Goal: Information Seeking & Learning: Find specific page/section

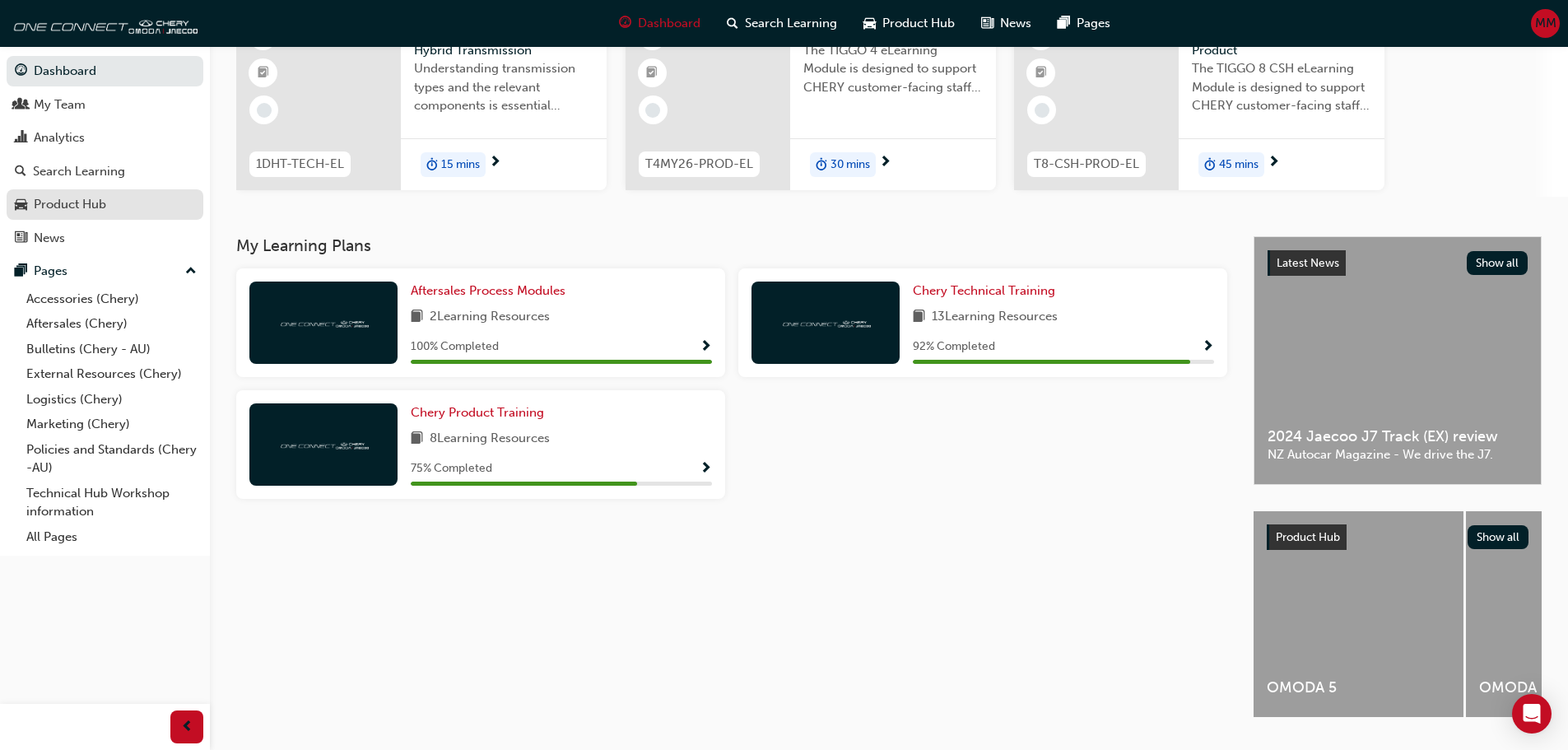
scroll to position [209, 0]
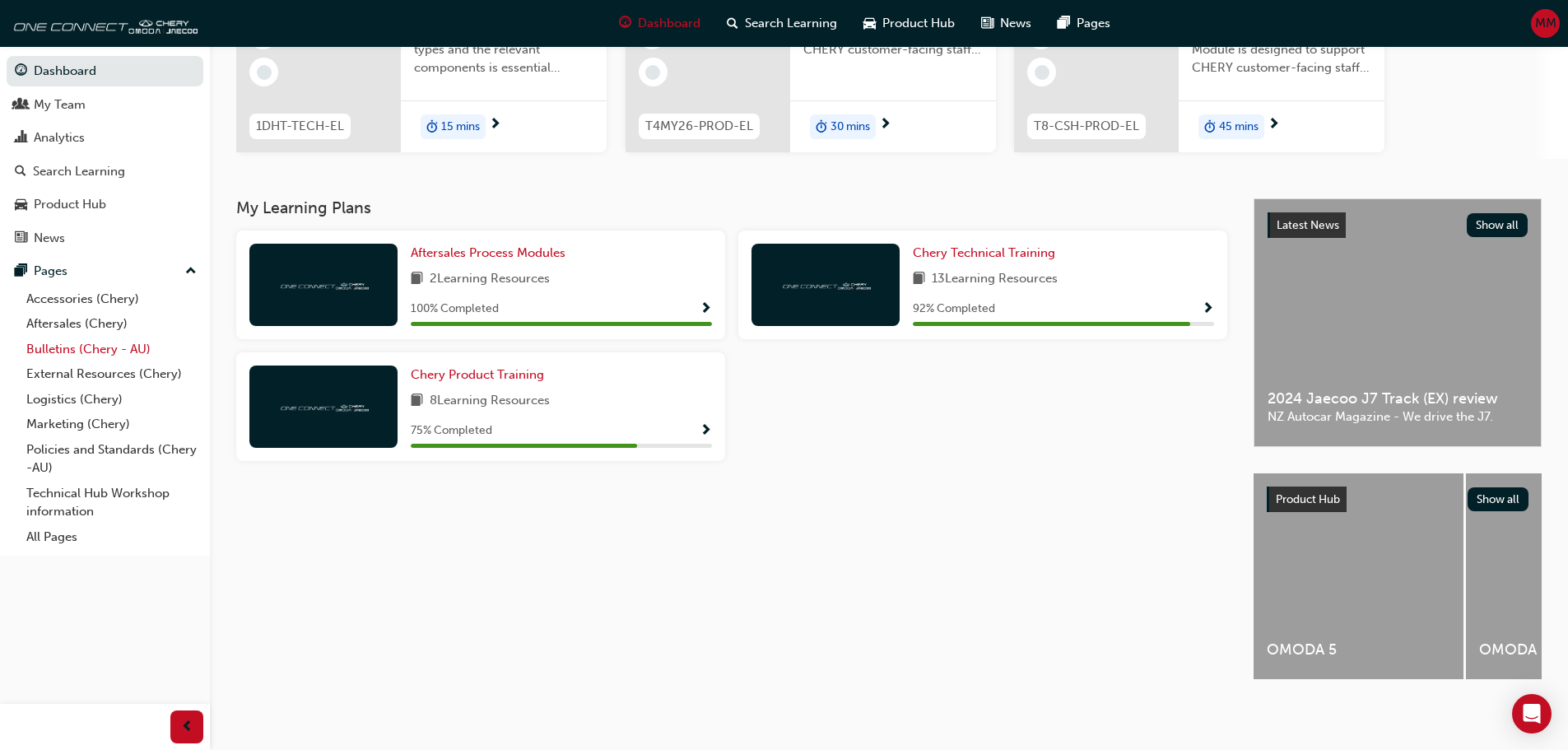
click at [63, 345] on link "Bulletins (Chery - AU)" at bounding box center [111, 349] width 183 height 26
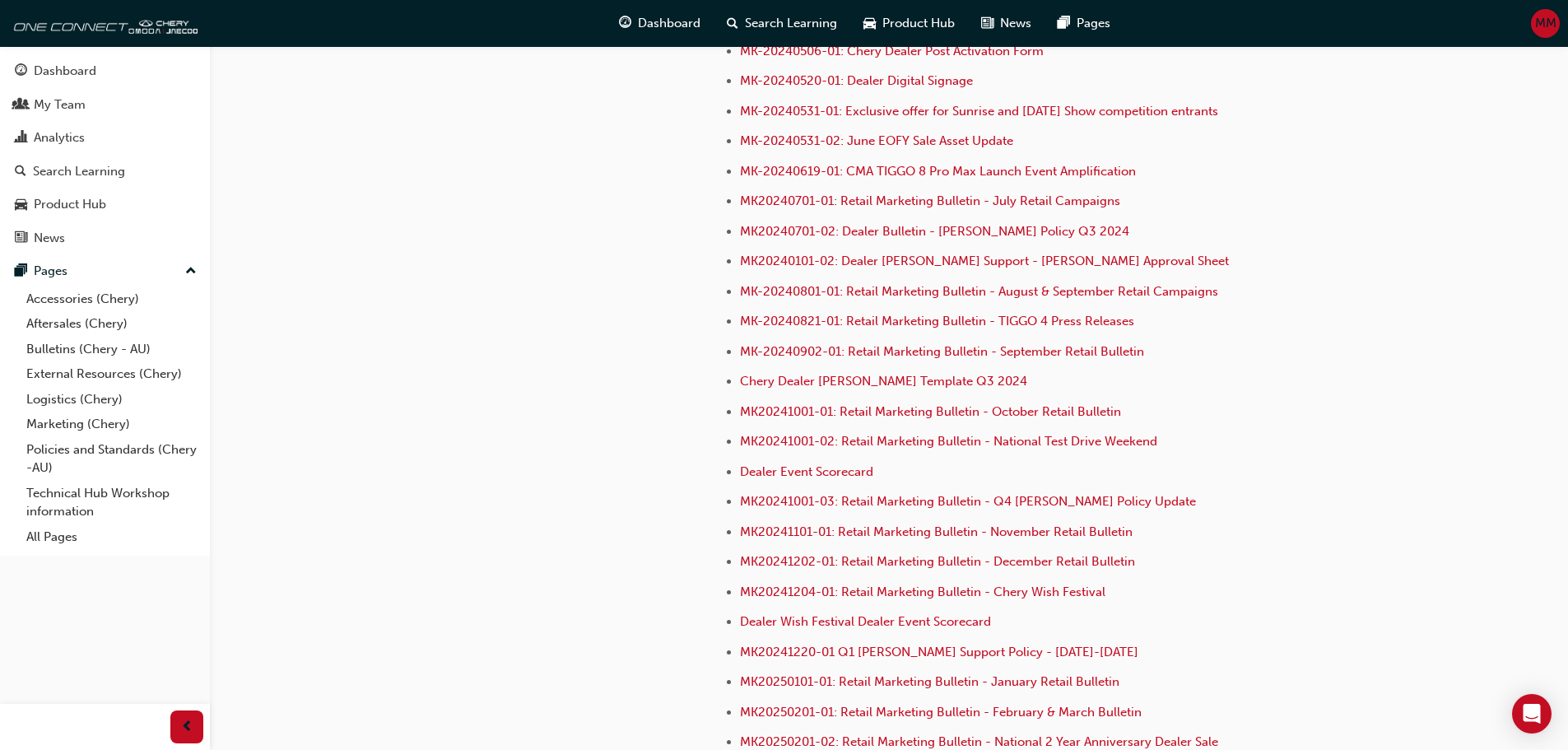
scroll to position [4506, 0]
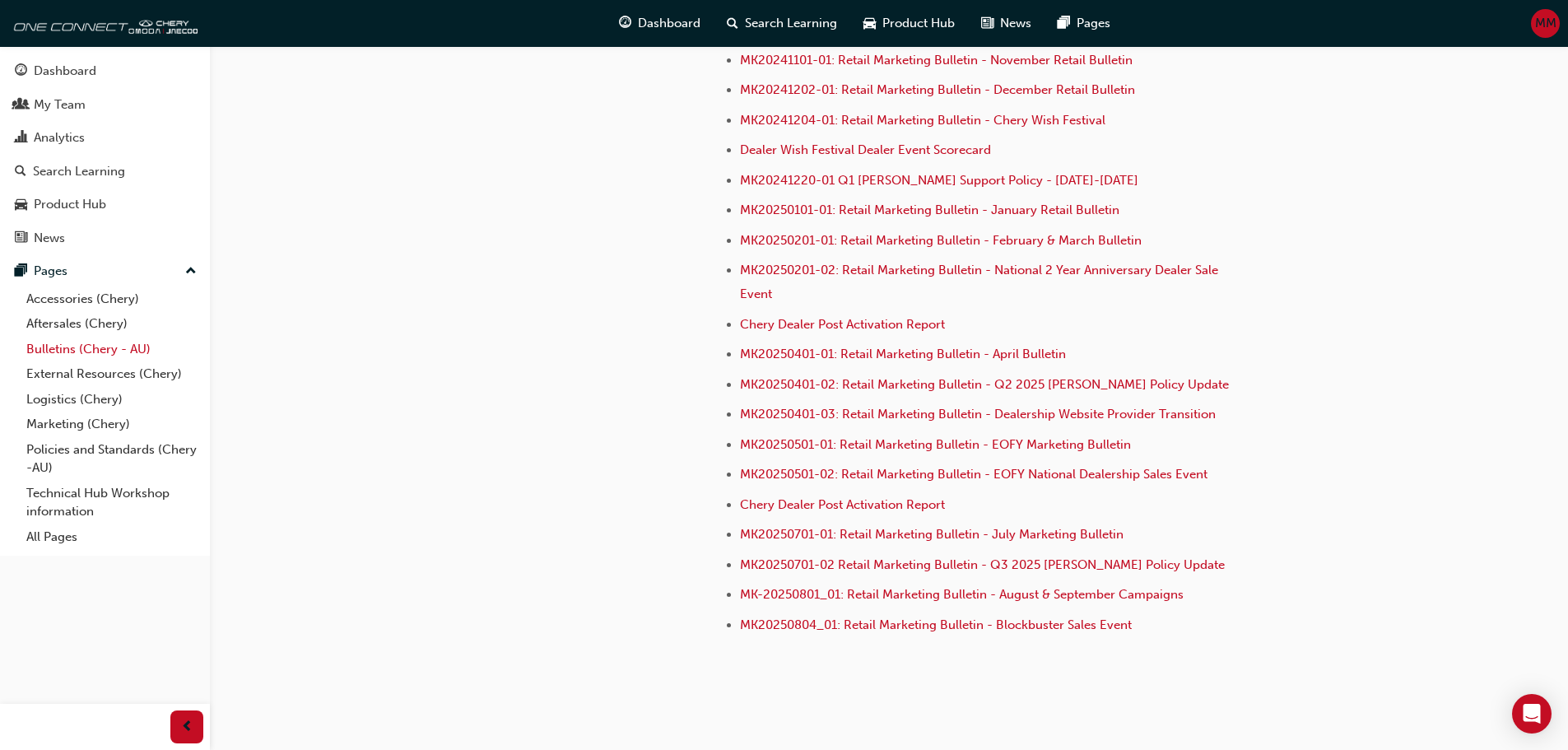
click at [57, 346] on link "Bulletins (Chery - AU)" at bounding box center [111, 349] width 183 height 26
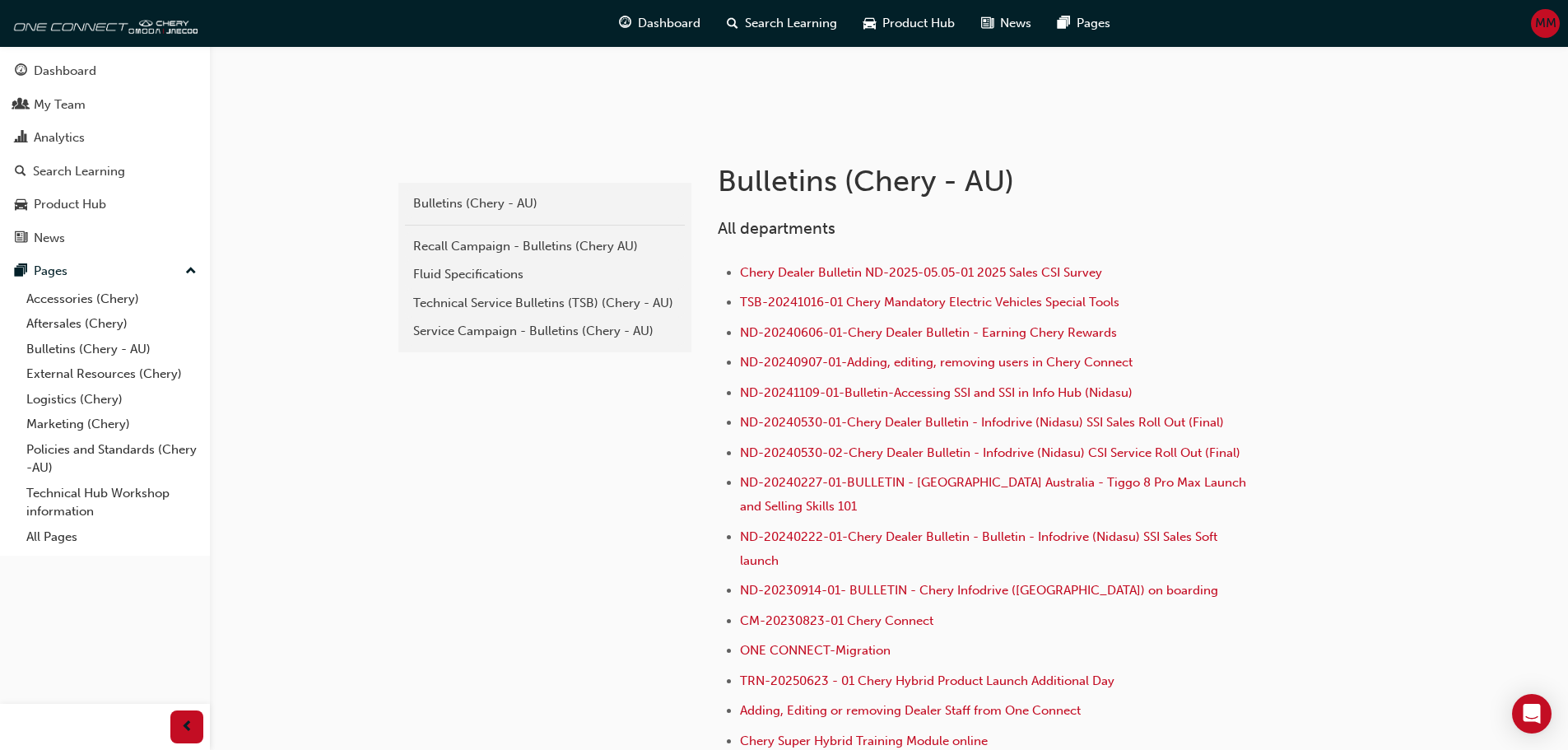
scroll to position [247, 0]
click at [467, 206] on div "Bulletins (Chery - AU)" at bounding box center [545, 202] width 263 height 19
click at [484, 301] on div "Technical Service Bulletins (TSB) (Chery - AU)" at bounding box center [545, 301] width 263 height 19
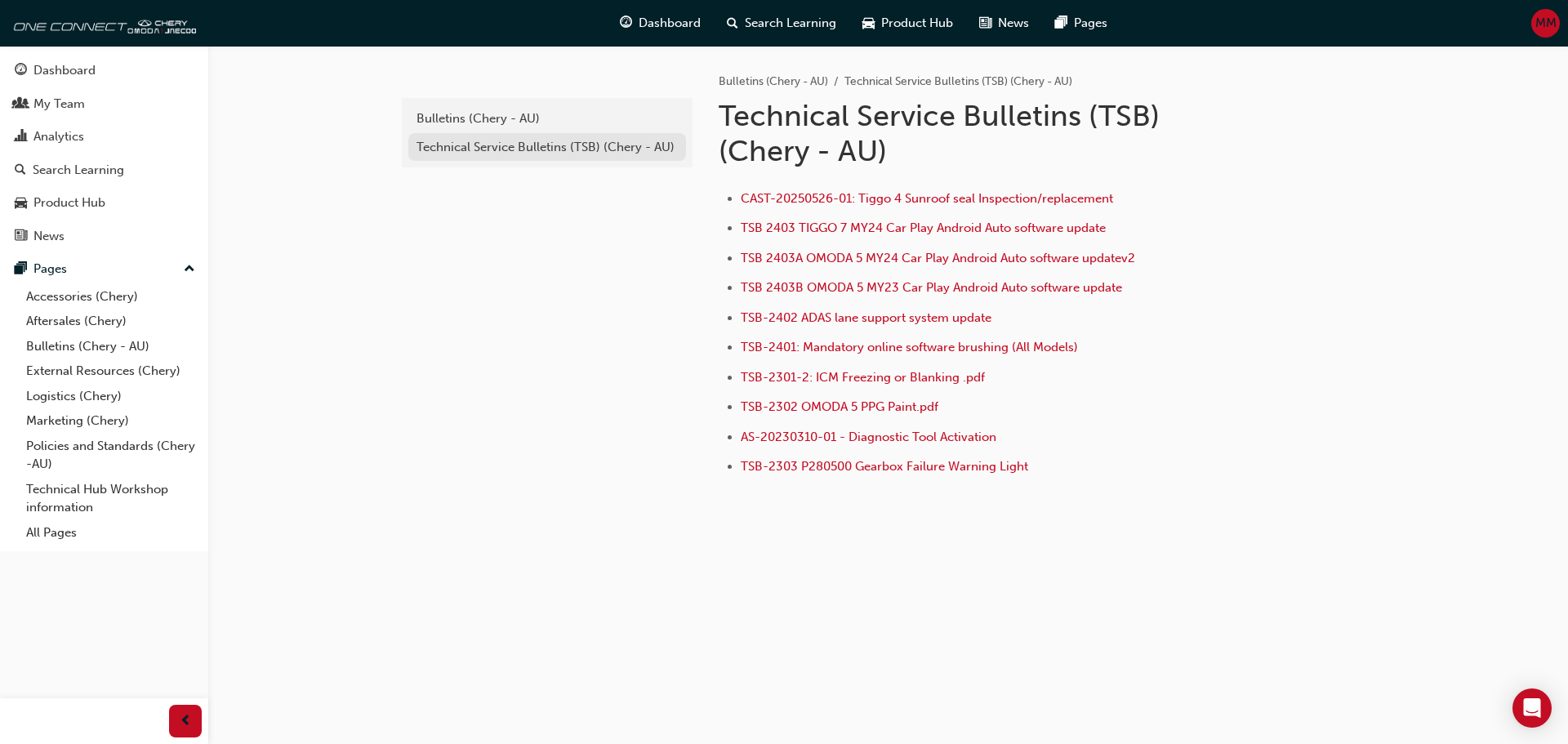
click at [489, 150] on div "Technical Service Bulletins (TSB) (Chery - AU)" at bounding box center [547, 147] width 261 height 19
click at [528, 146] on div "Technical Service Bulletins (TSB) (Chery - AU)" at bounding box center [547, 147] width 261 height 19
click at [469, 119] on div "Bulletins (Chery - AU)" at bounding box center [547, 119] width 261 height 19
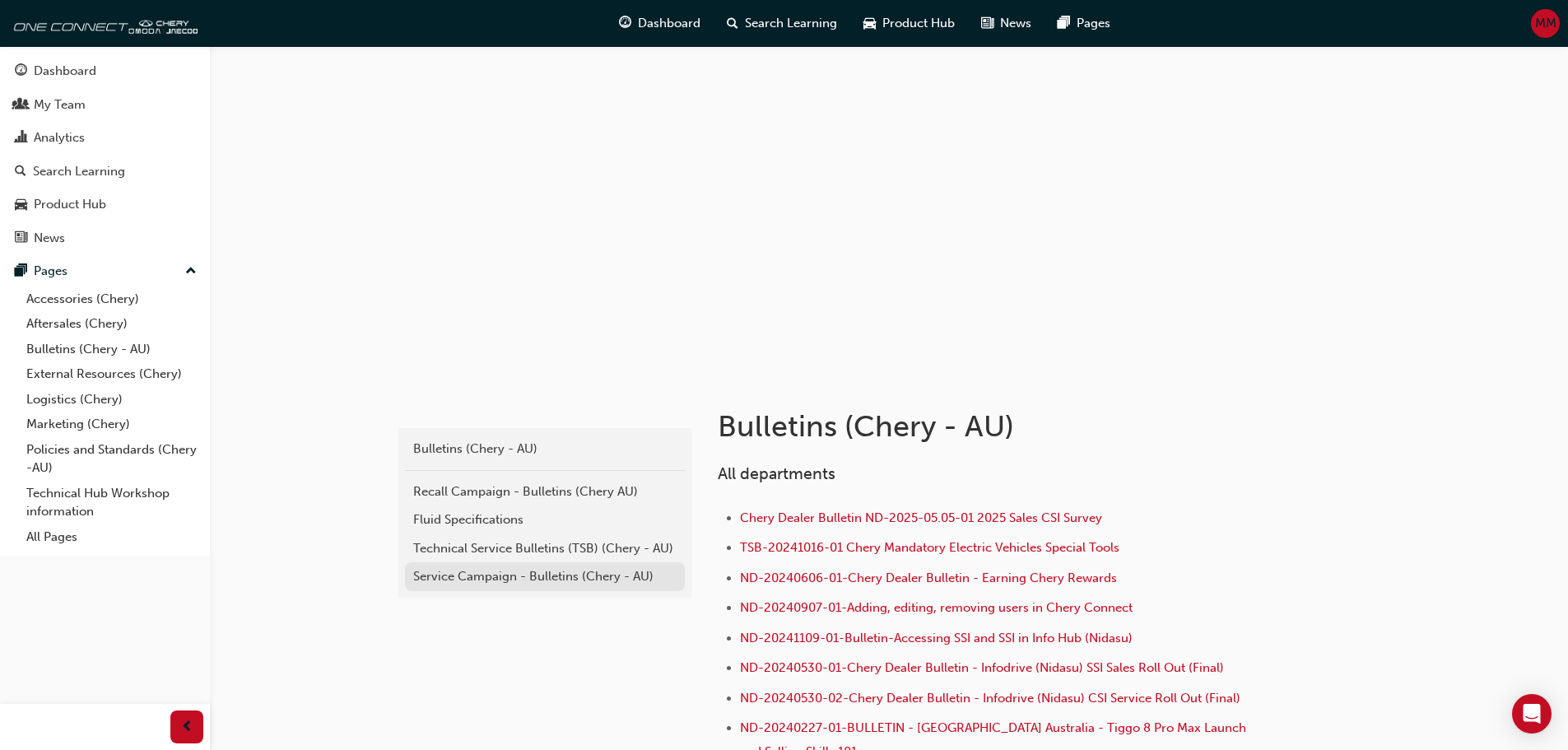
click at [490, 571] on div "Service Campaign - Bulletins (Chery - AU)" at bounding box center [545, 577] width 263 height 19
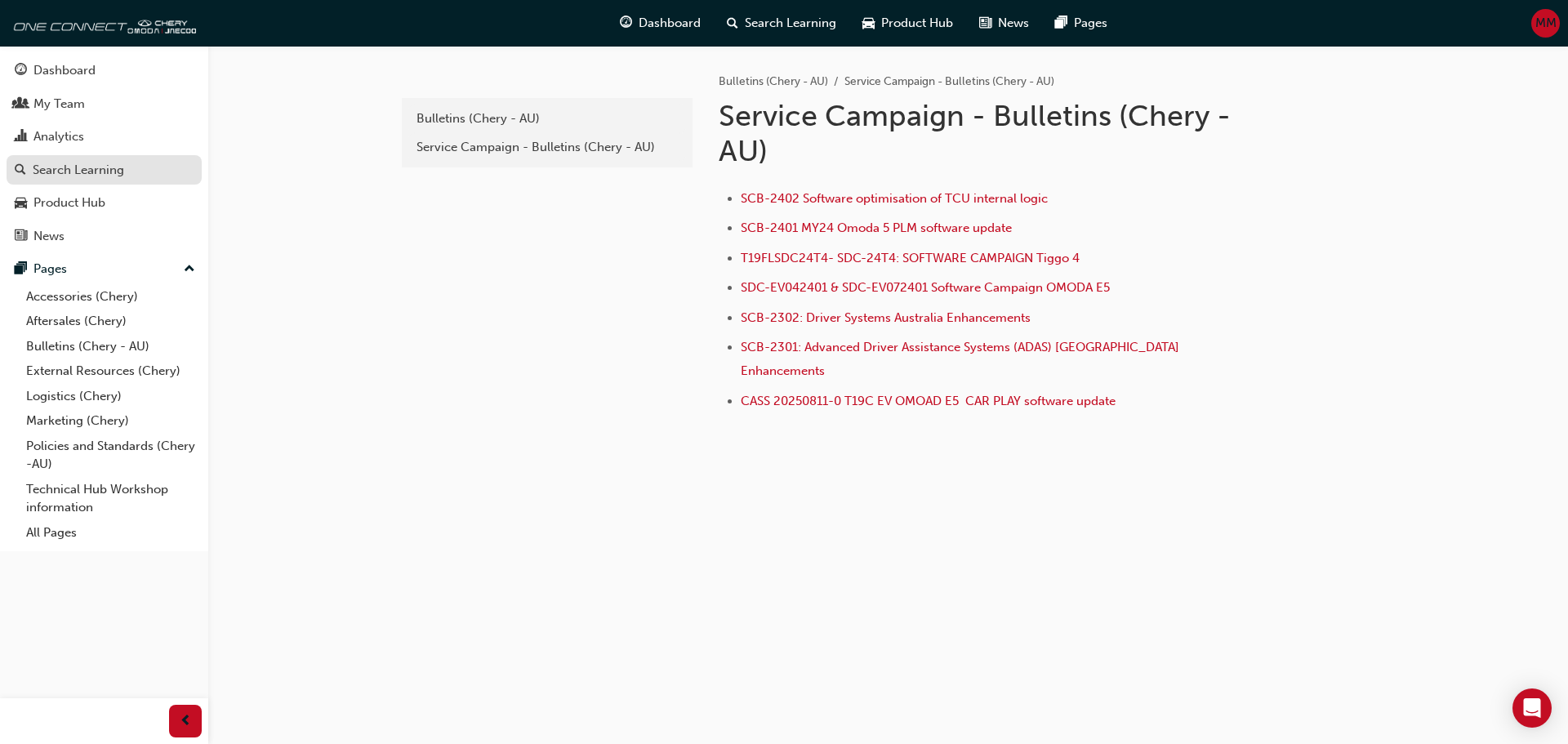
click at [79, 165] on div "Search Learning" at bounding box center [78, 171] width 91 height 19
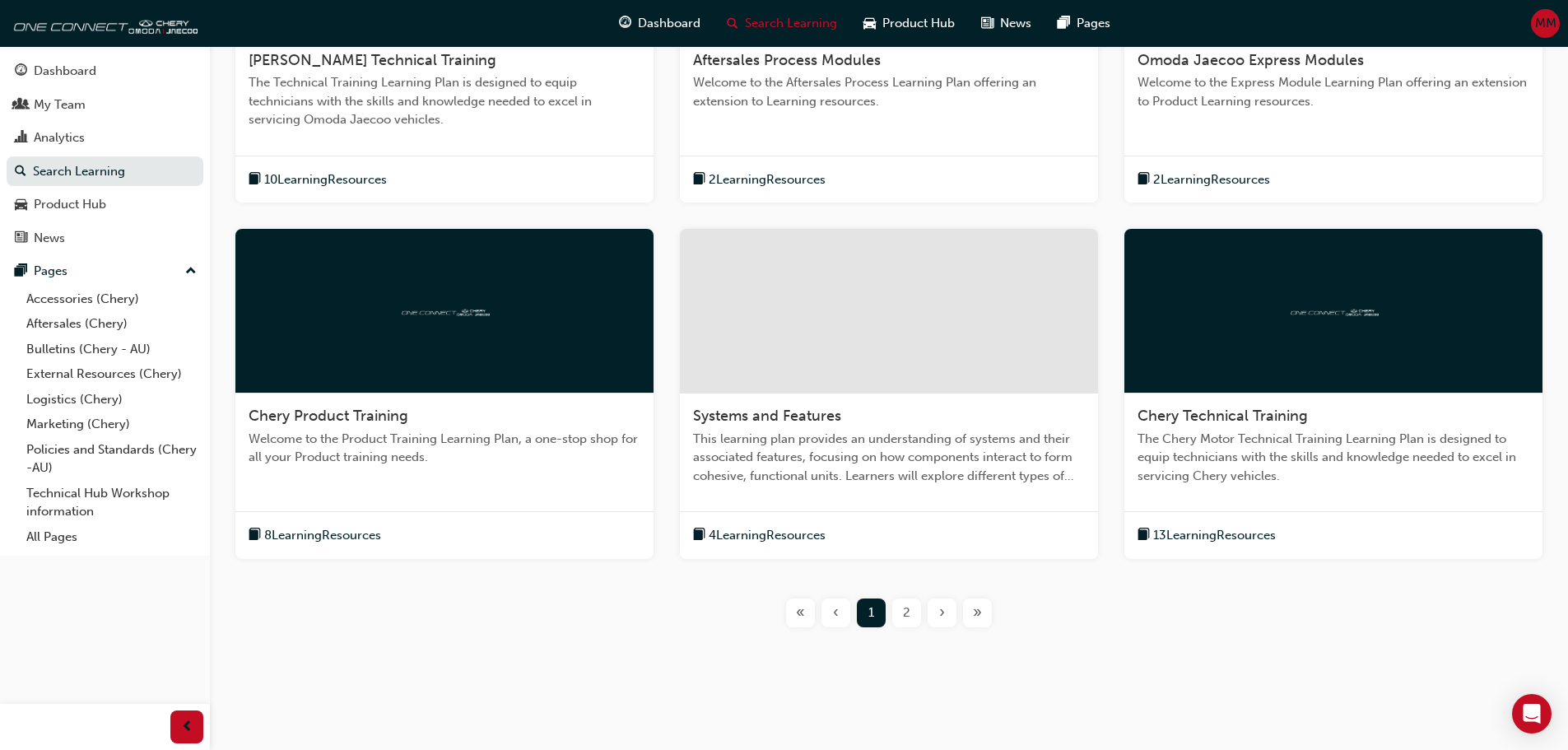
scroll to position [519, 0]
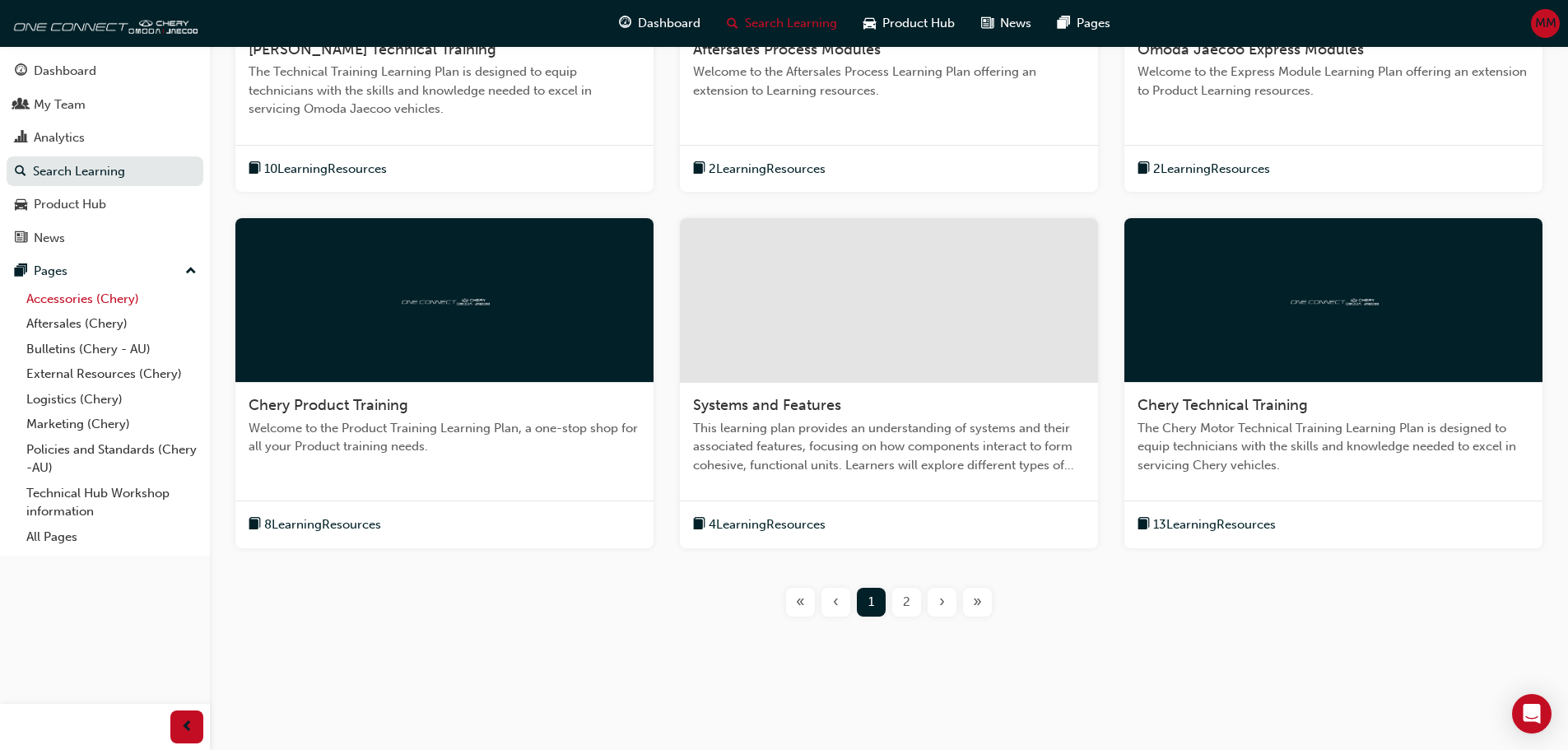
click at [101, 292] on link "Accessories (Chery)" at bounding box center [111, 298] width 183 height 26
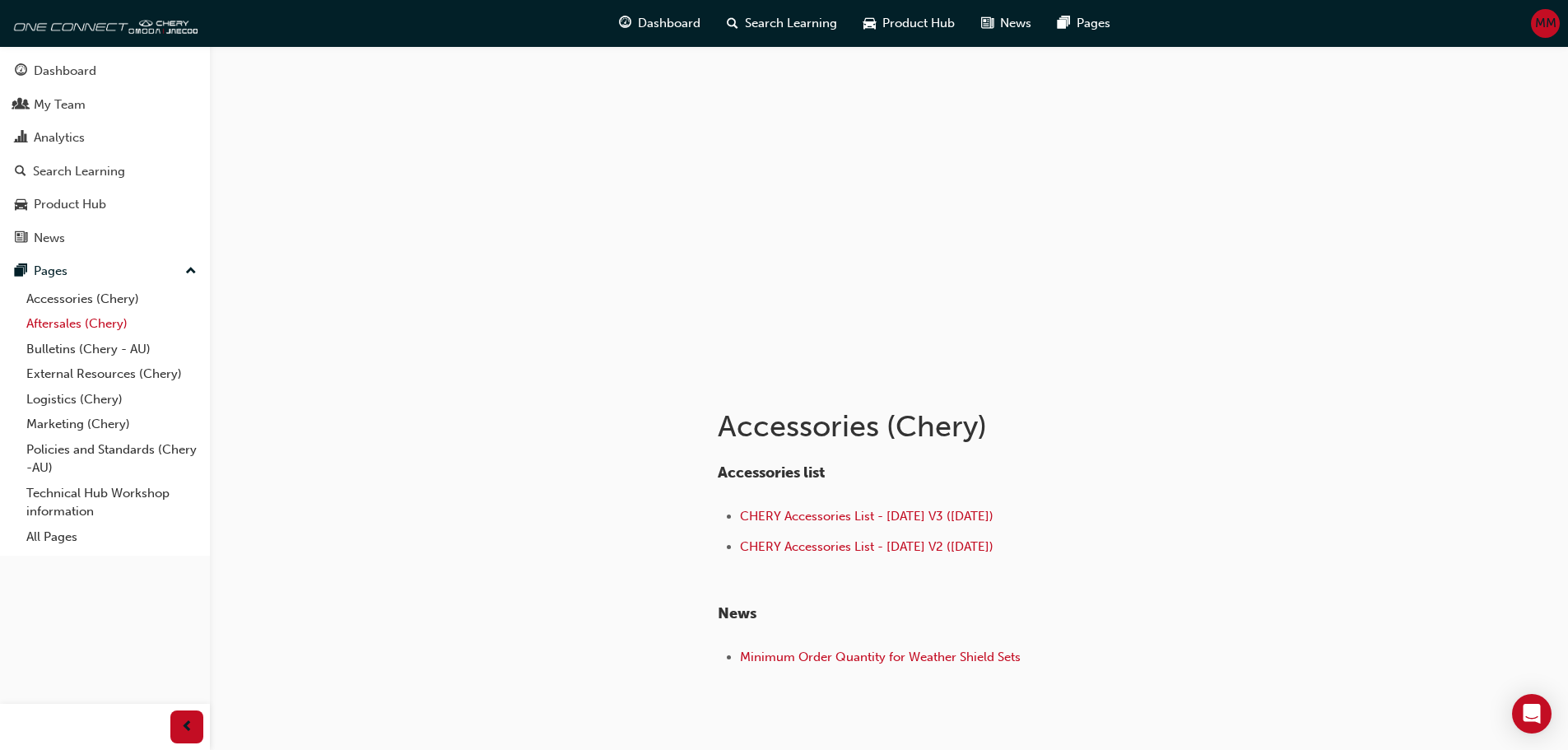
click at [54, 327] on link "Aftersales (Chery)" at bounding box center [111, 323] width 183 height 26
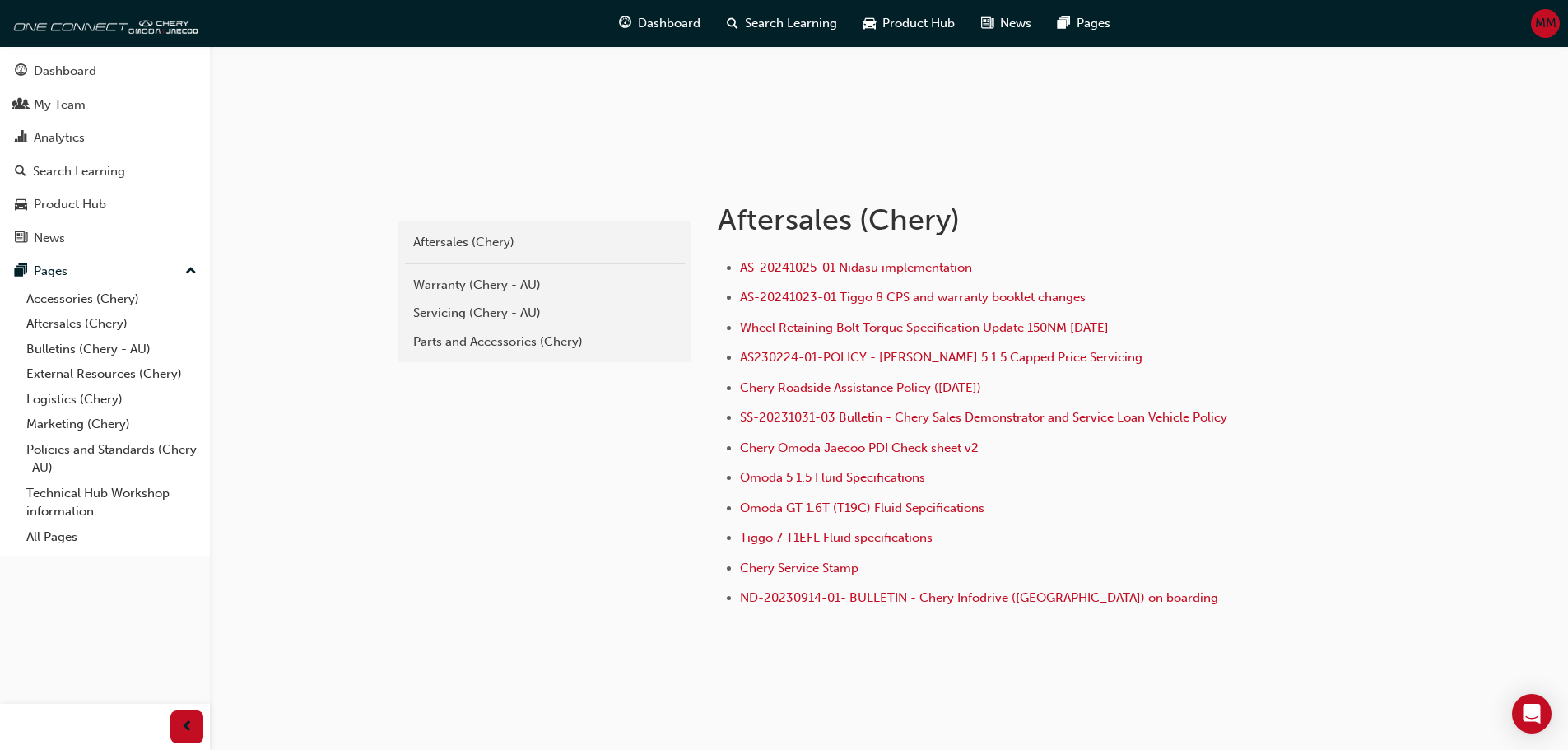
scroll to position [227, 0]
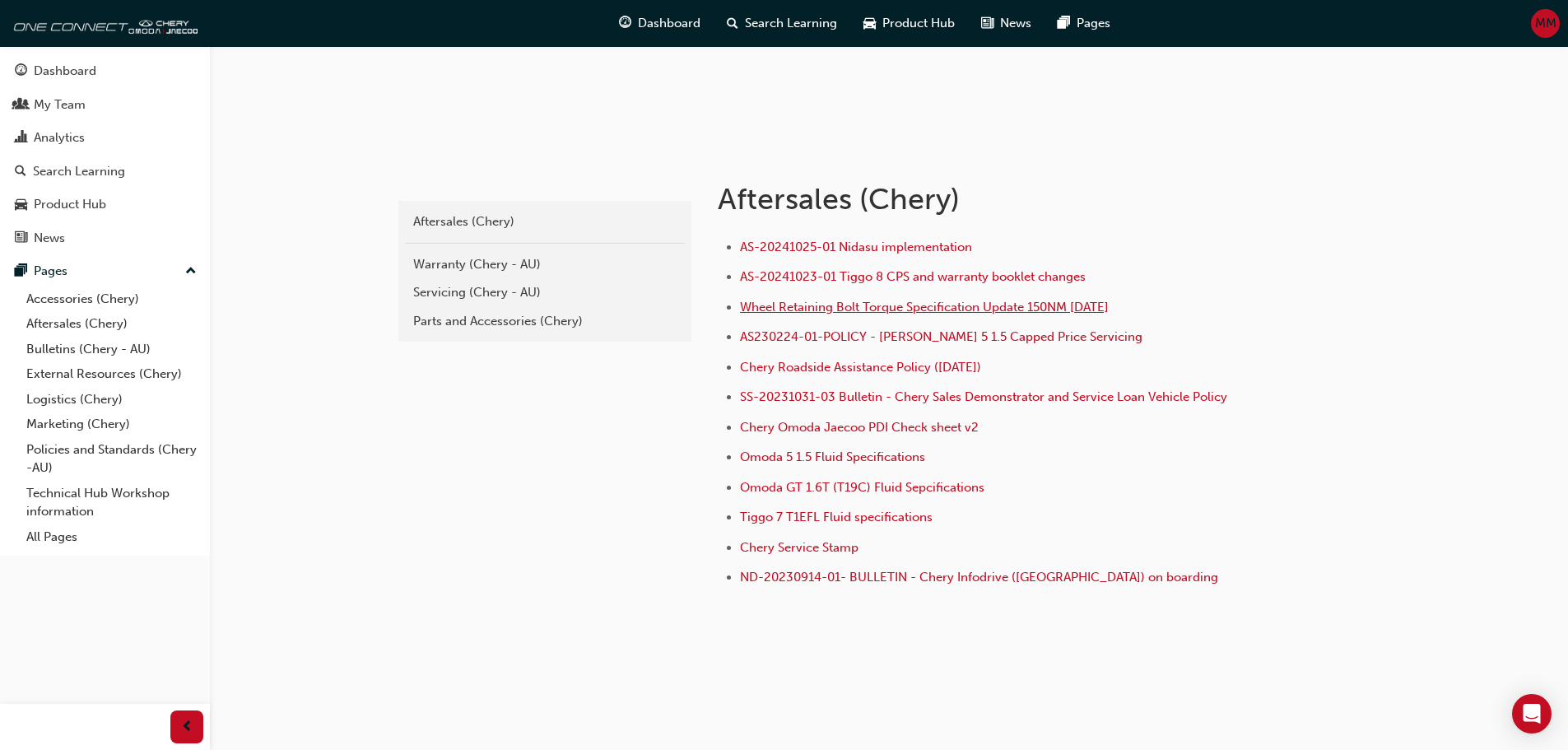
click at [888, 308] on span "Wheel Retaining Bolt Torque Specification Update 150NM [DATE]" at bounding box center [925, 307] width 369 height 15
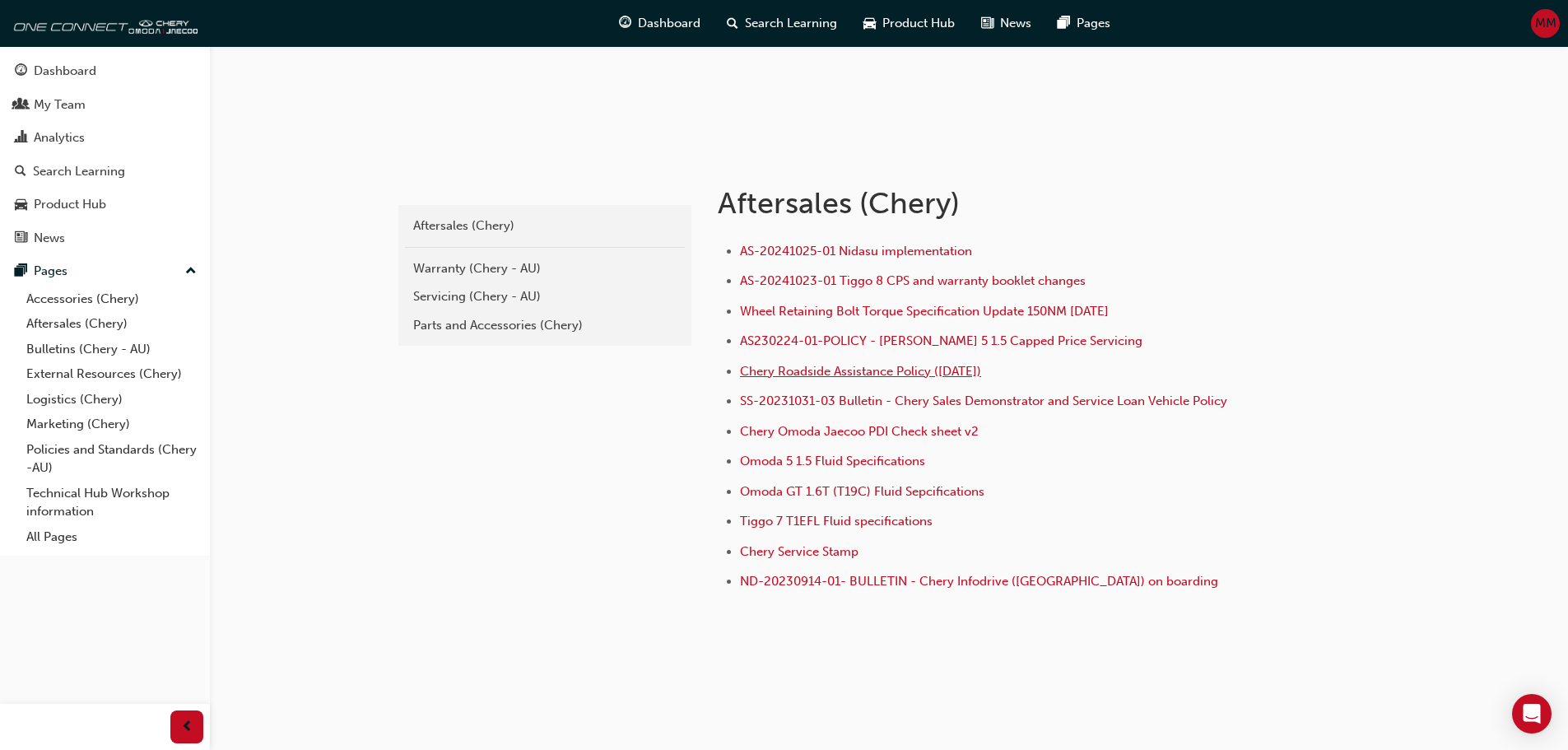
scroll to position [227, 0]
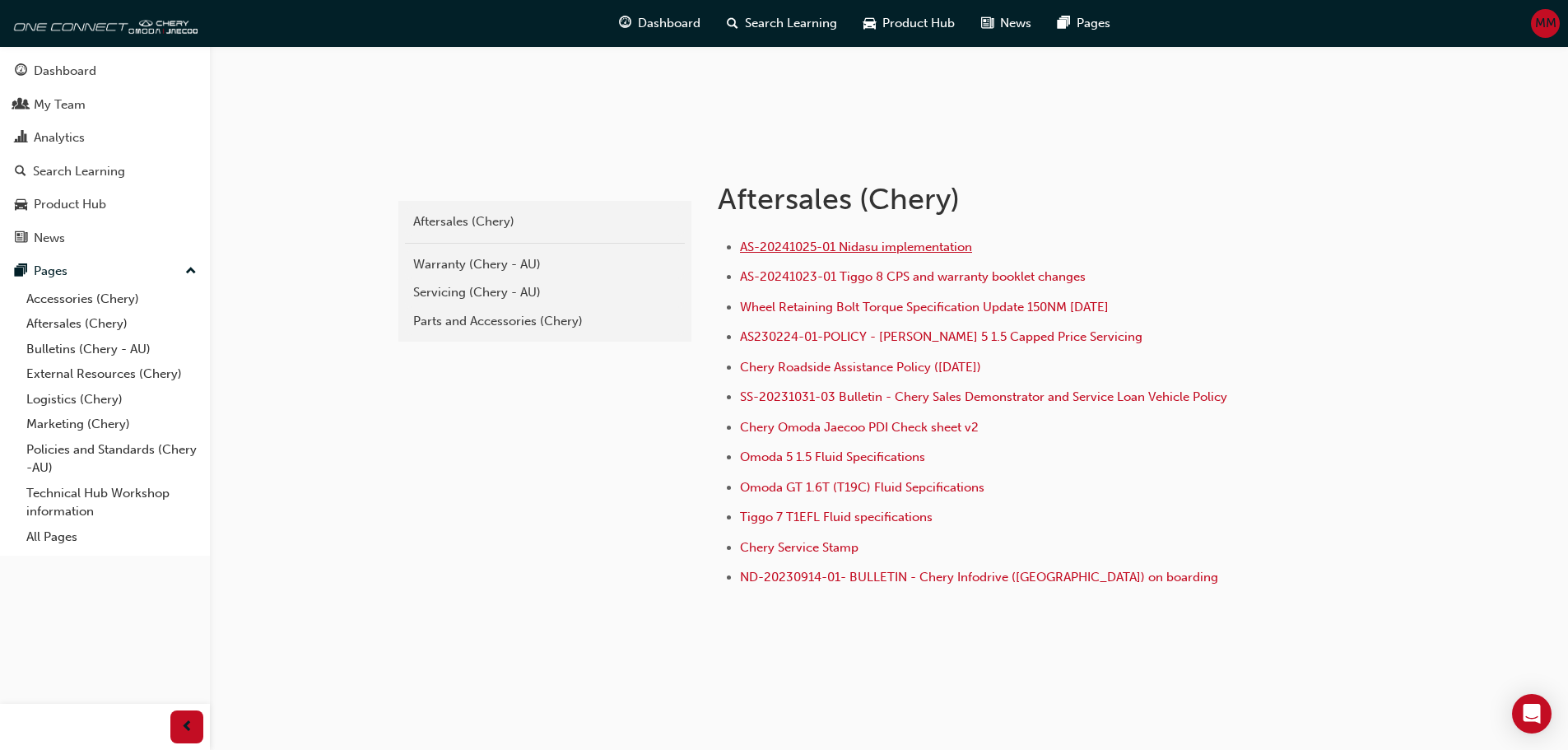
click at [891, 246] on span "AS-20241025-01 Nidasu implementation" at bounding box center [856, 247] width 232 height 15
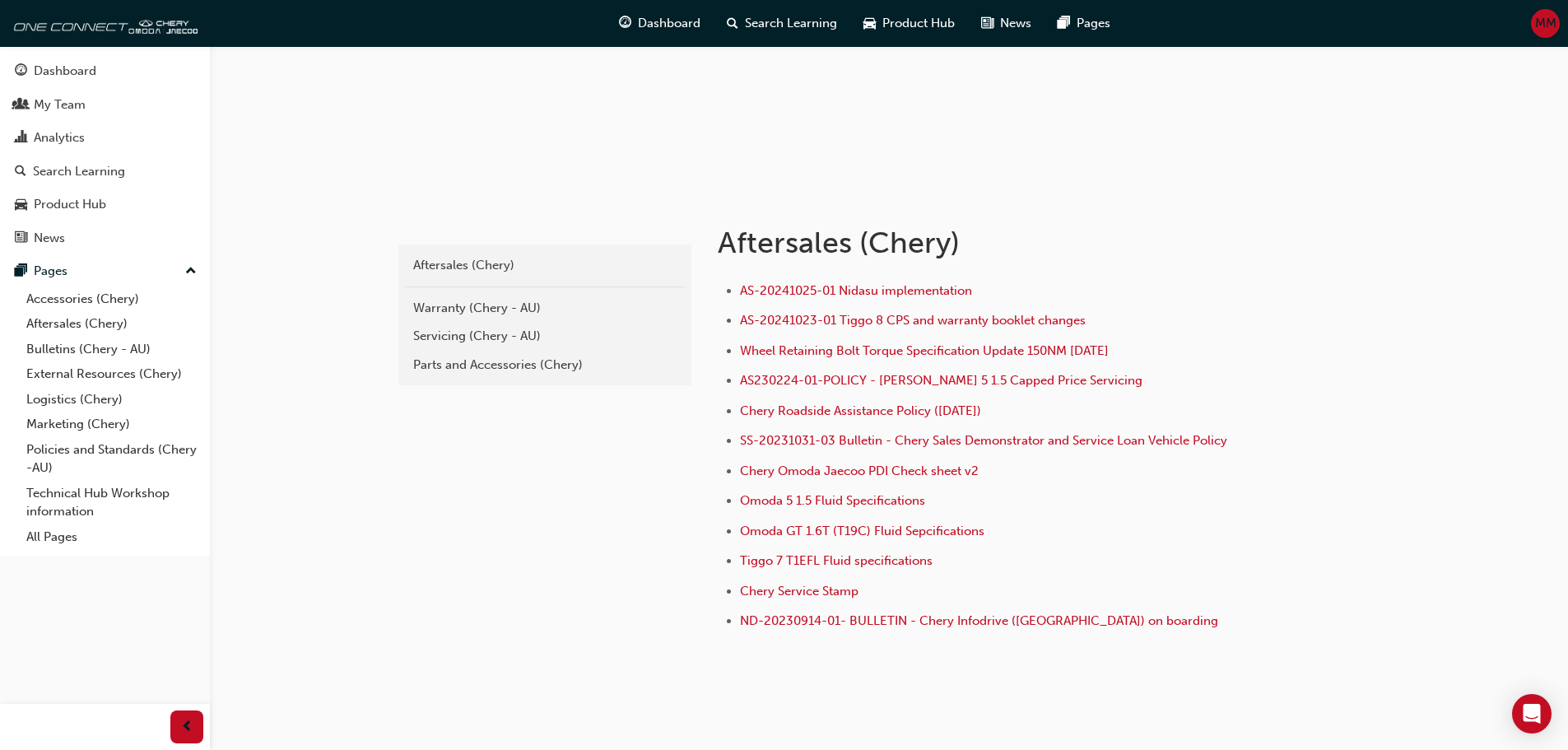
scroll to position [227, 0]
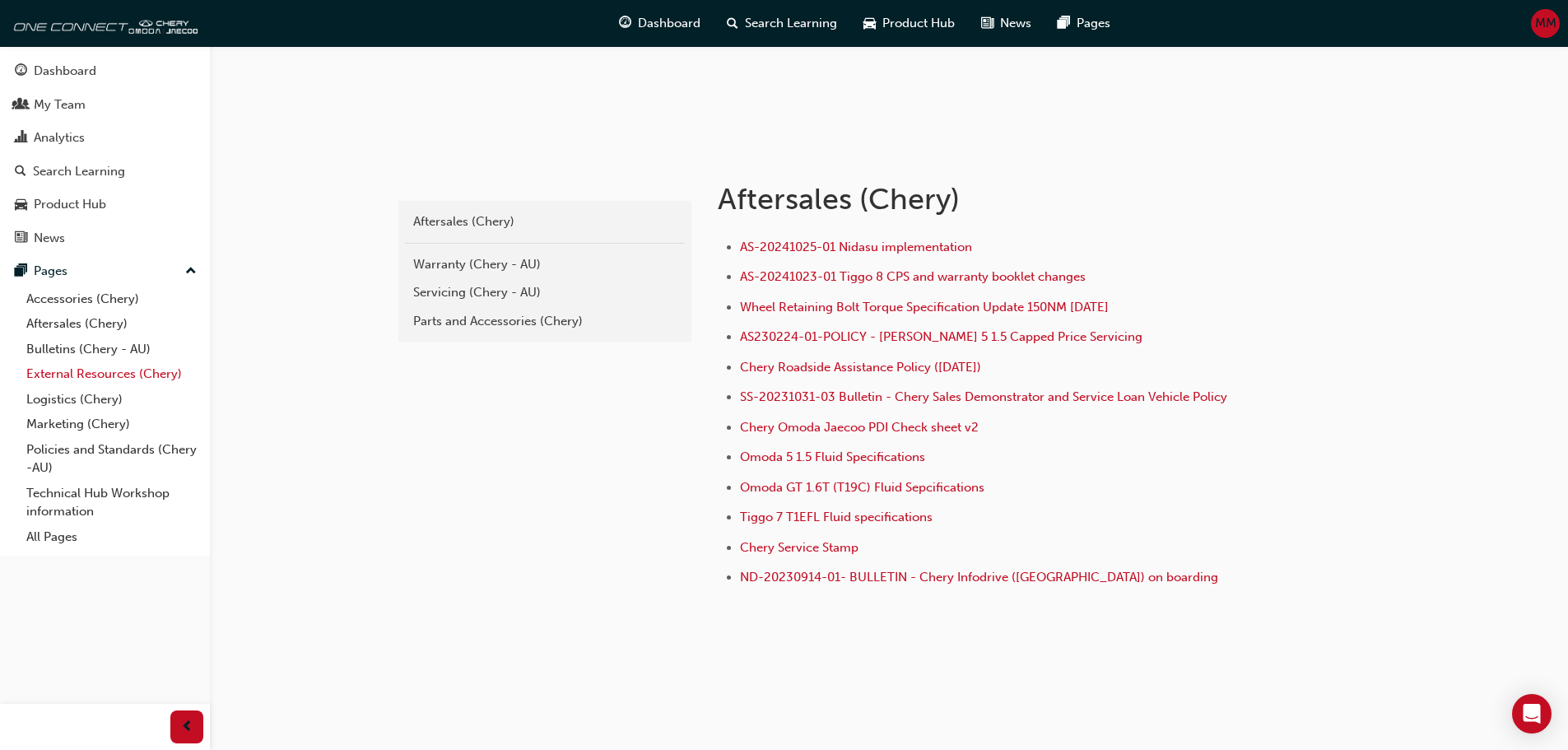
click at [60, 371] on link "External Resources (Chery)" at bounding box center [111, 374] width 183 height 26
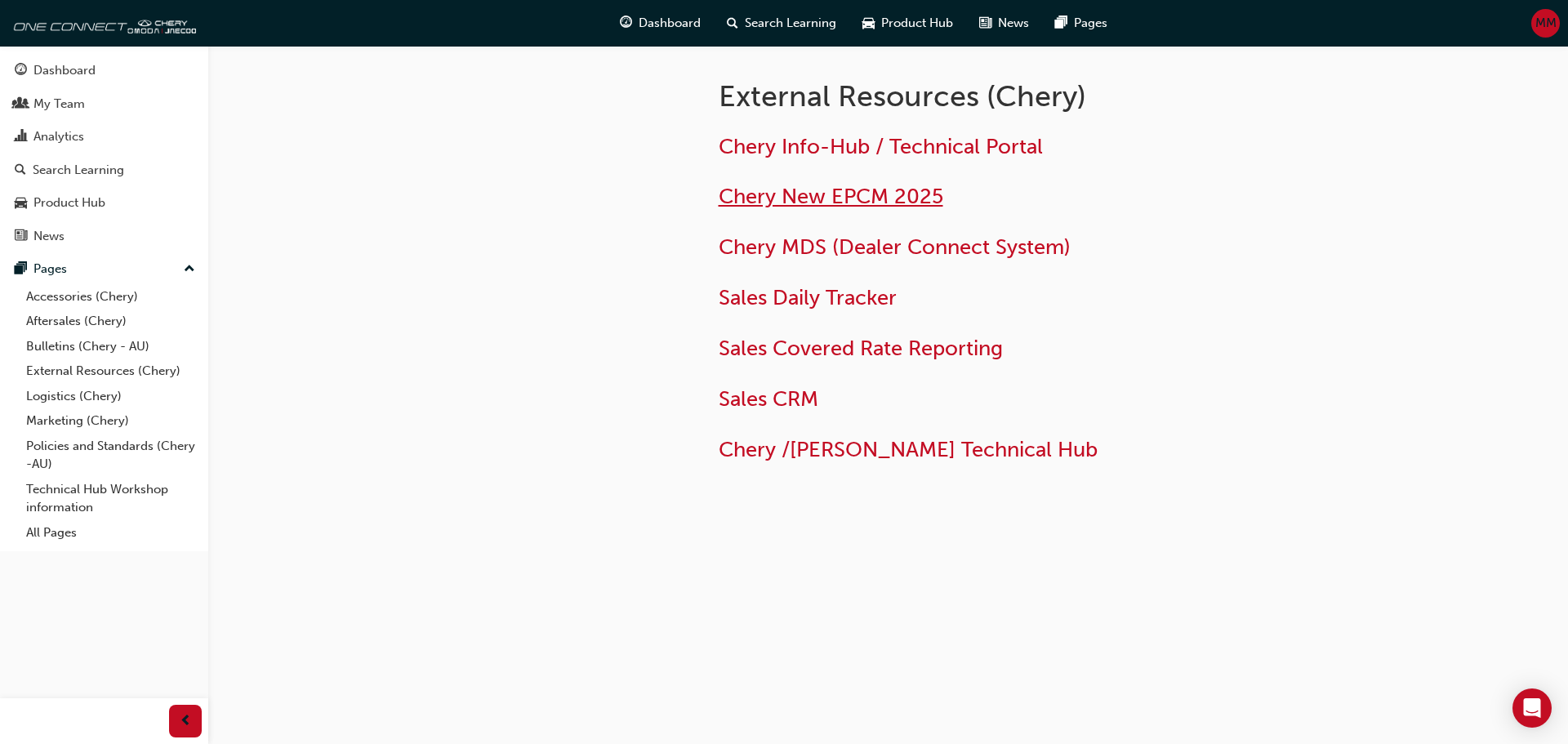
click at [847, 192] on span "Chery New EPCM 2025" at bounding box center [831, 196] width 224 height 25
